Goal: Find specific page/section: Find specific page/section

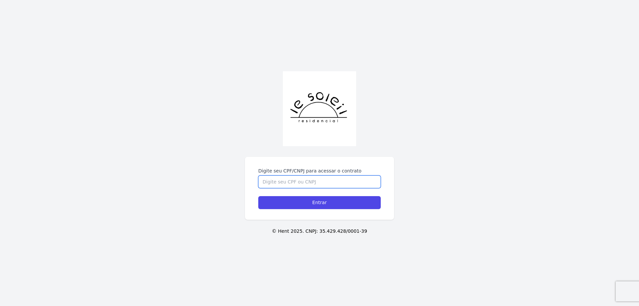
click at [320, 181] on input "Digite seu CPF/CNPJ para acessar o contrato" at bounding box center [319, 181] width 122 height 13
type input "06305001936"
click at [258, 196] on input "Entrar" at bounding box center [319, 202] width 122 height 13
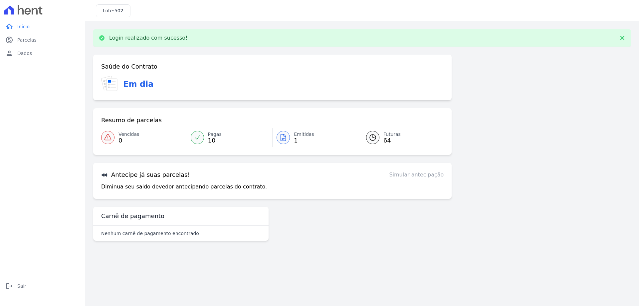
click at [282, 141] on icon at bounding box center [283, 137] width 5 height 7
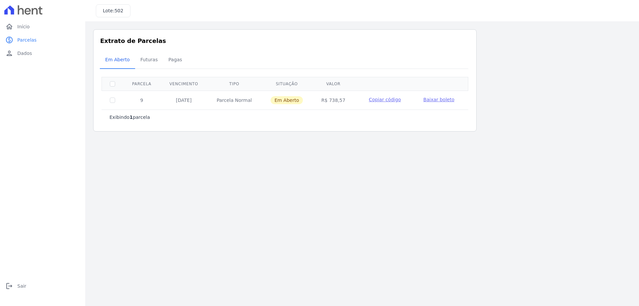
click at [391, 101] on span "Copiar código" at bounding box center [385, 99] width 32 height 5
